Goal: Information Seeking & Learning: Learn about a topic

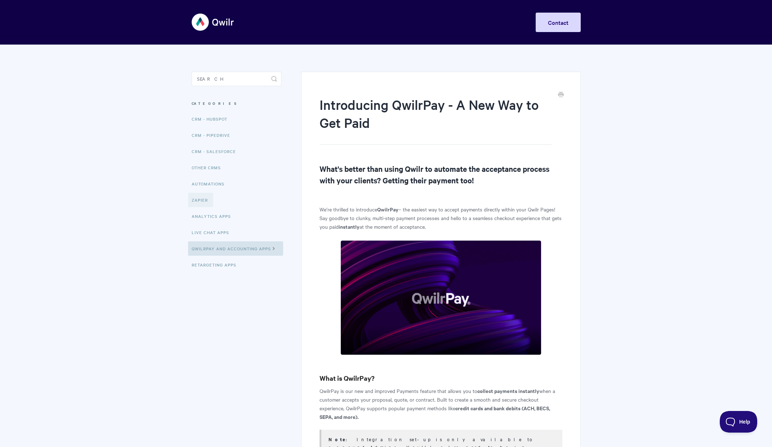
click at [211, 197] on link "Zapier" at bounding box center [200, 200] width 25 height 14
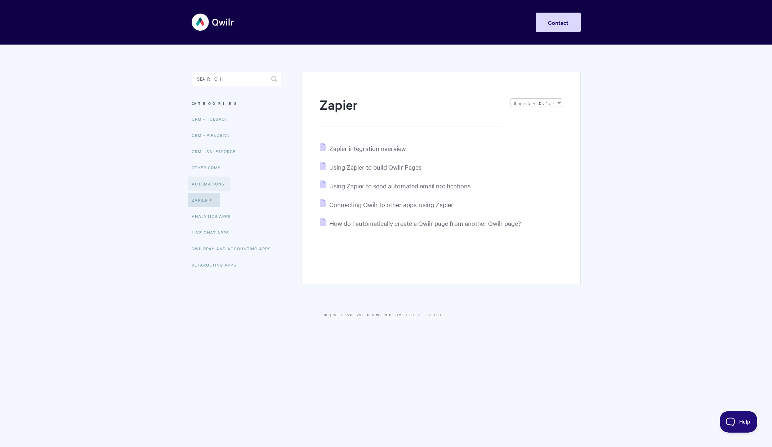
click at [212, 182] on link "Automations" at bounding box center [209, 184] width 42 height 14
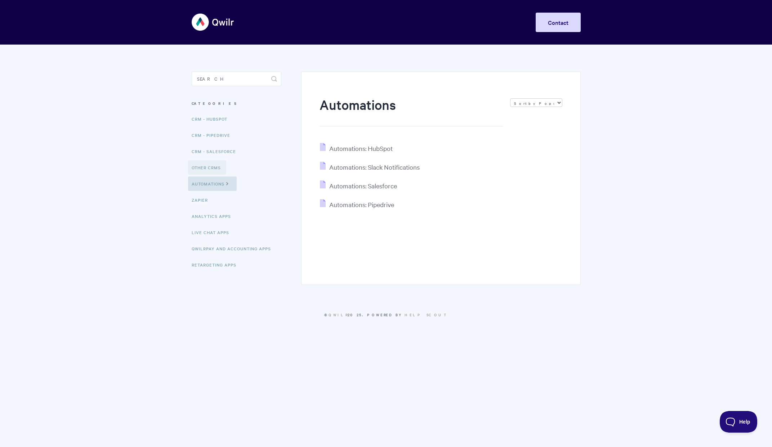
click at [209, 166] on link "Other CRMs" at bounding box center [207, 167] width 38 height 14
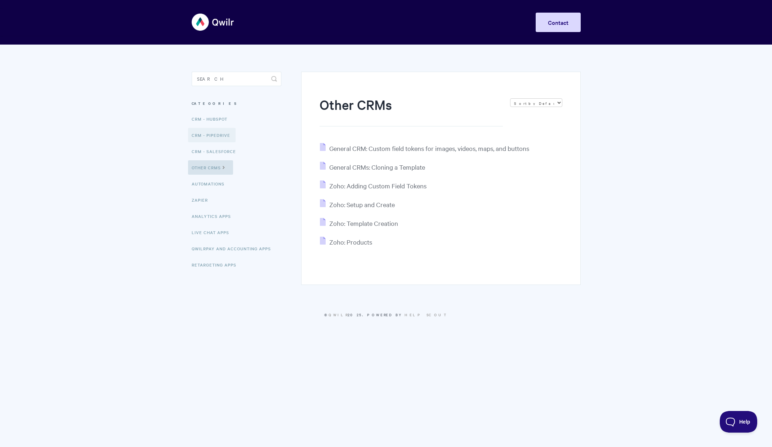
click at [212, 137] on link "CRM - Pipedrive" at bounding box center [212, 135] width 48 height 14
